Goal: Transaction & Acquisition: Purchase product/service

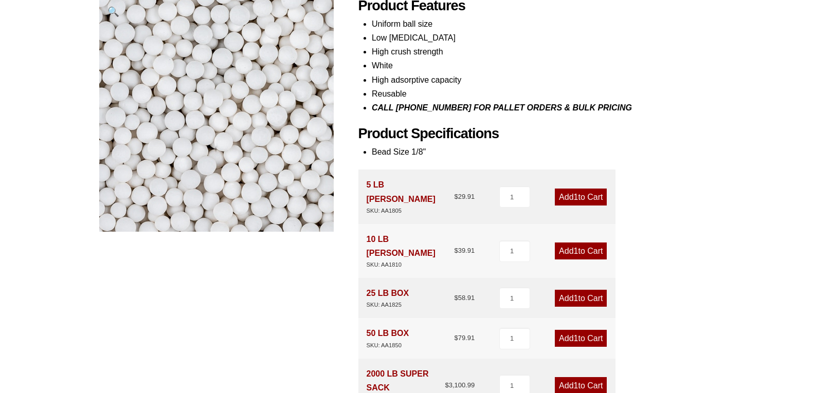
scroll to position [206, 0]
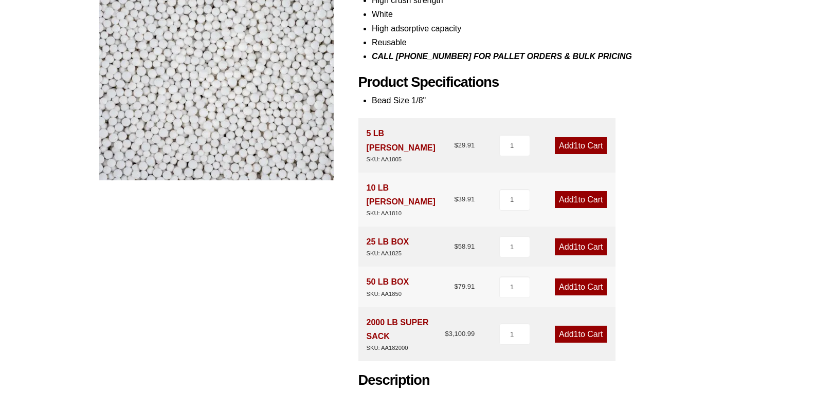
click at [570, 279] on link "Add 1 to Cart" at bounding box center [581, 287] width 52 height 17
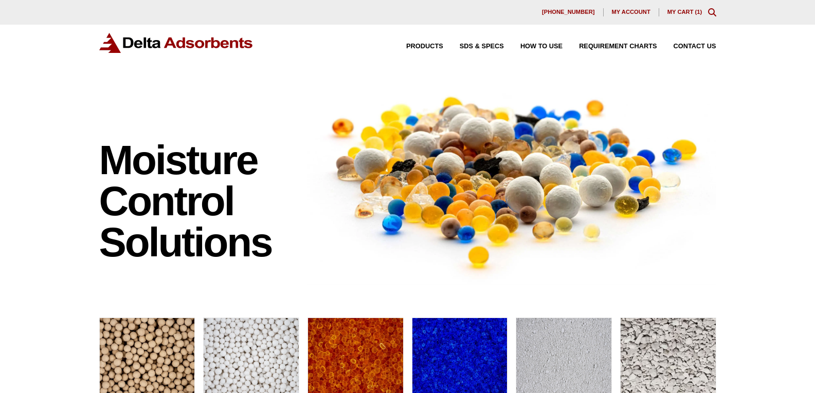
click at [680, 11] on link "My Cart ( 1 )" at bounding box center [684, 12] width 35 height 6
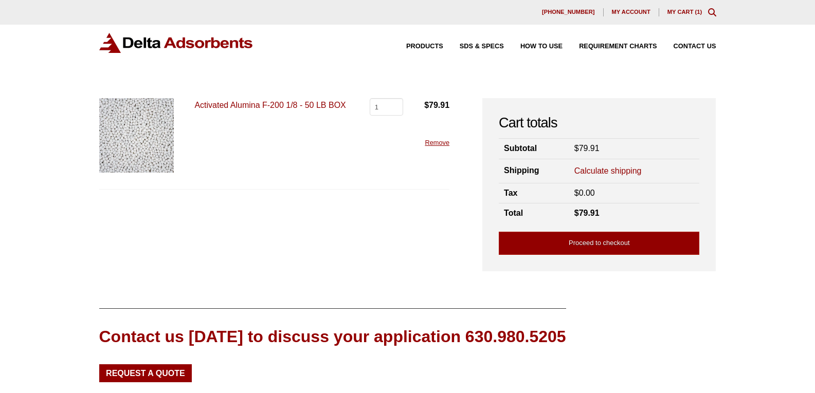
click at [631, 168] on link "Calculate shipping" at bounding box center [607, 171] width 67 height 11
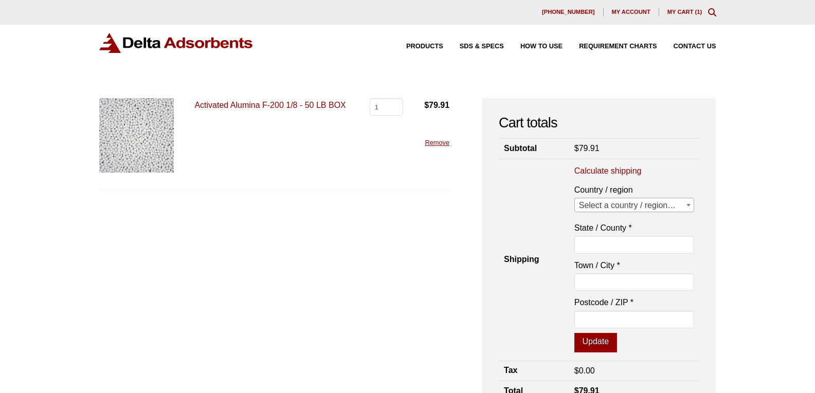
click at [625, 204] on span "Select a country / region…" at bounding box center [634, 205] width 119 height 14
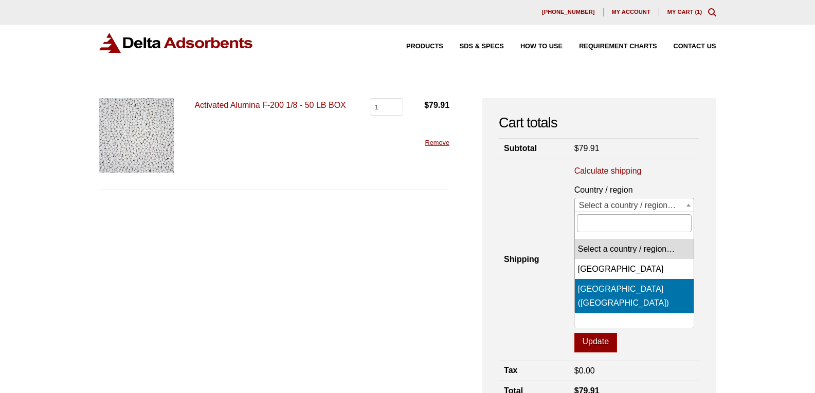
select select "US"
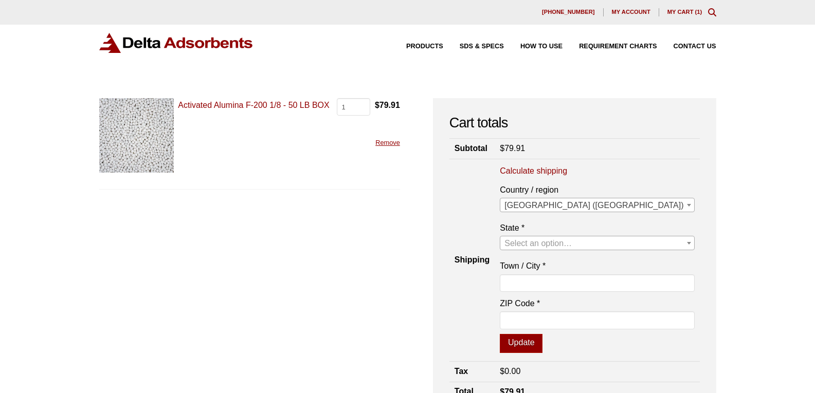
click at [572, 248] on span "Select an option…" at bounding box center [537, 243] width 67 height 9
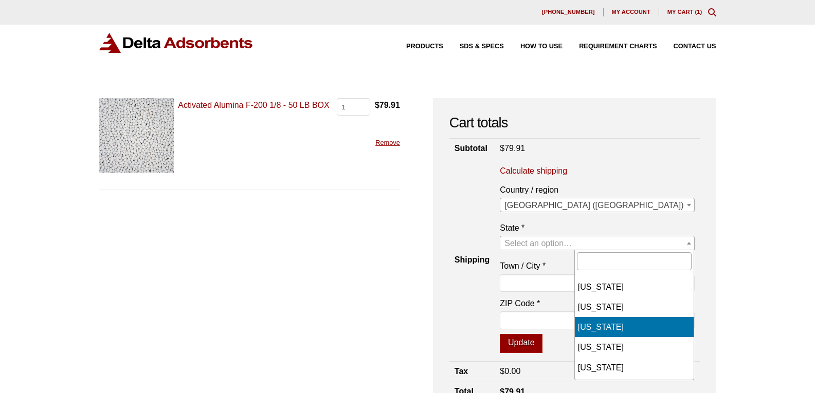
select select "AZ"
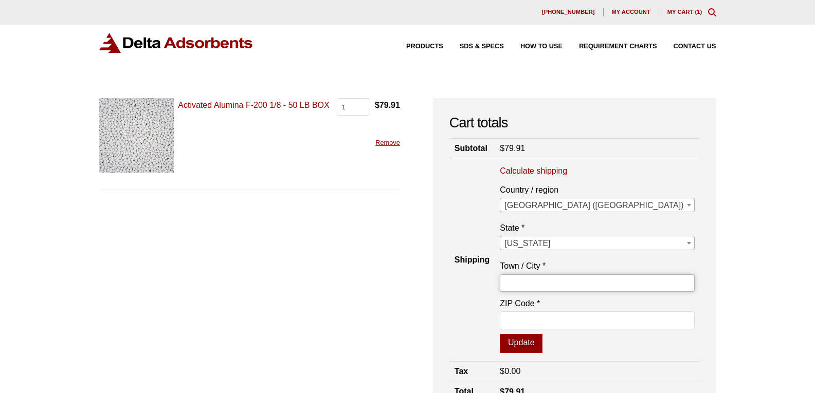
click at [612, 282] on input "Town / City *" at bounding box center [597, 283] width 194 height 17
type input "[PERSON_NAME]"
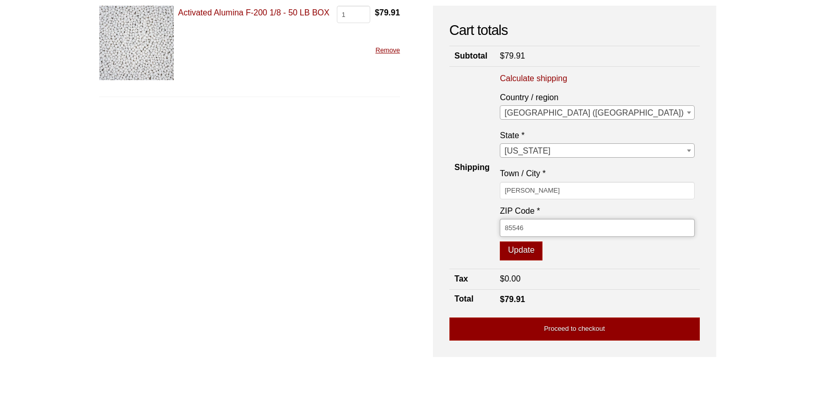
scroll to position [103, 0]
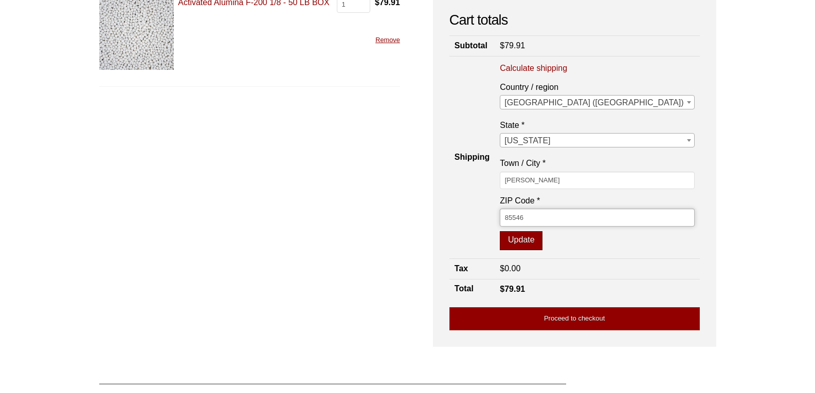
type input "85546"
click at [542, 238] on button "Update" at bounding box center [521, 241] width 43 height 20
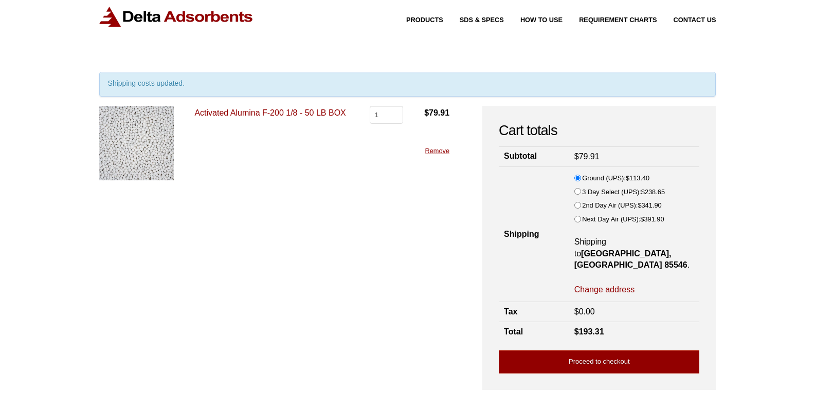
scroll to position [0, 0]
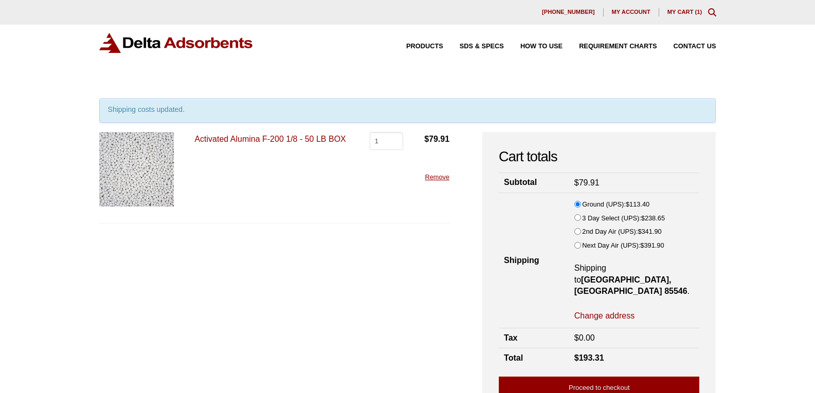
click at [687, 13] on link "My Cart ( 1 )" at bounding box center [684, 12] width 35 height 6
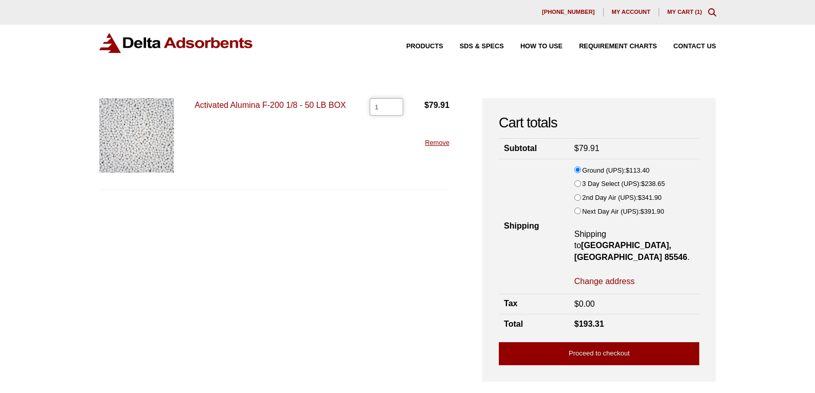
click at [390, 111] on input "1" at bounding box center [386, 106] width 33 height 17
type input "0"
click at [394, 110] on input "0" at bounding box center [386, 106] width 33 height 17
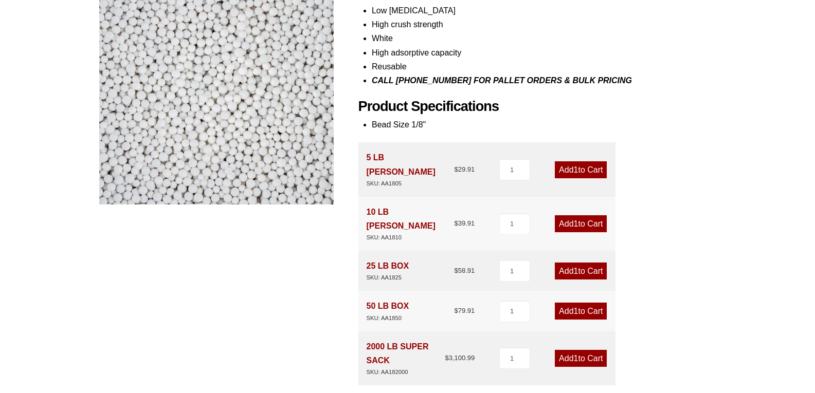
scroll to position [206, 0]
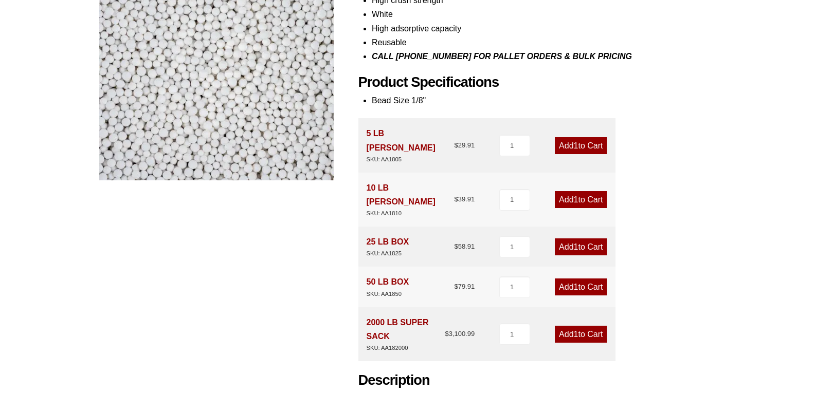
click at [591, 279] on link "Add 1 to Cart" at bounding box center [581, 287] width 52 height 17
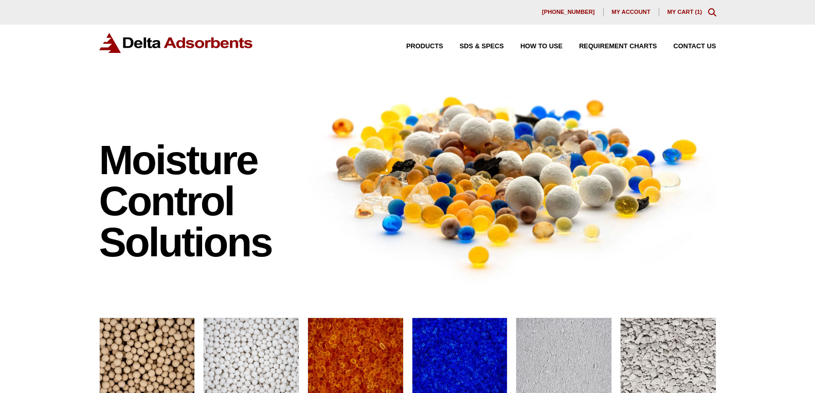
click at [682, 17] on div "630-980-5205 My account My Cart ( 1 )" at bounding box center [407, 12] width 815 height 25
click at [674, 11] on link "My Cart ( 1 )" at bounding box center [684, 12] width 35 height 6
